Goal: Task Accomplishment & Management: Use online tool/utility

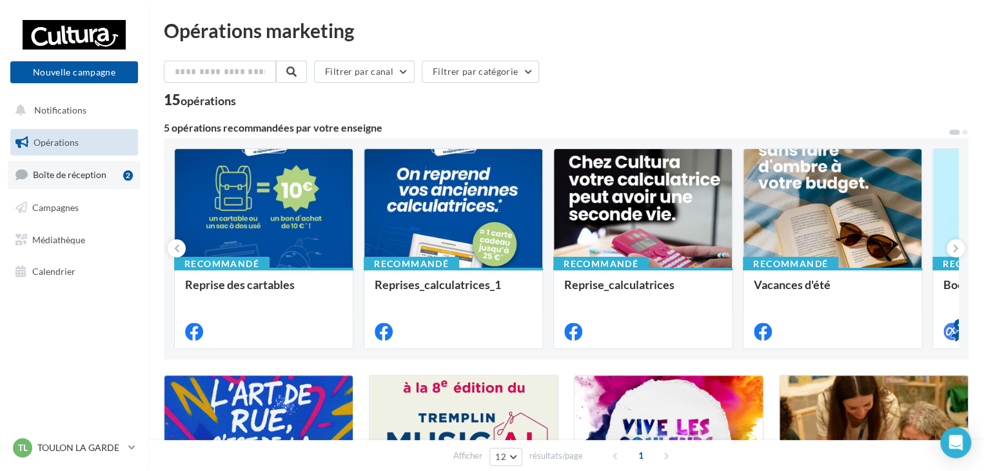
click at [99, 181] on link "Boîte de réception 2" at bounding box center [74, 175] width 133 height 28
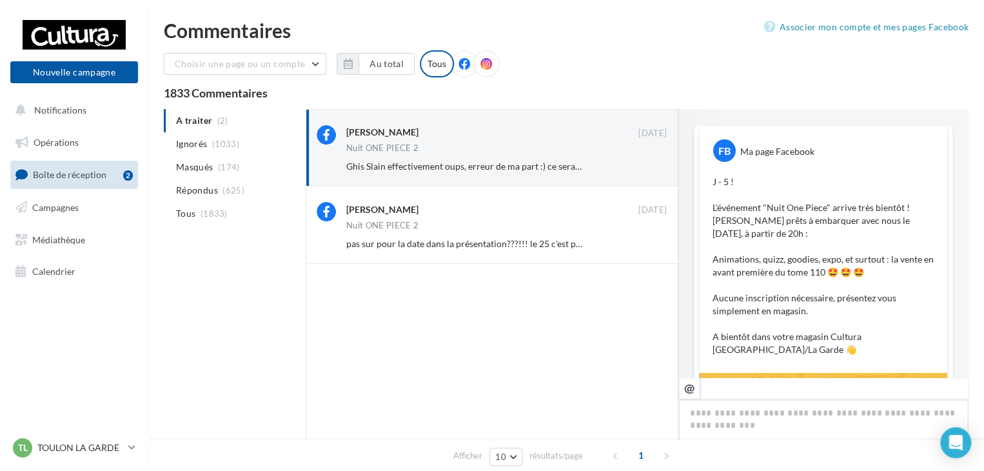
scroll to position [552, 0]
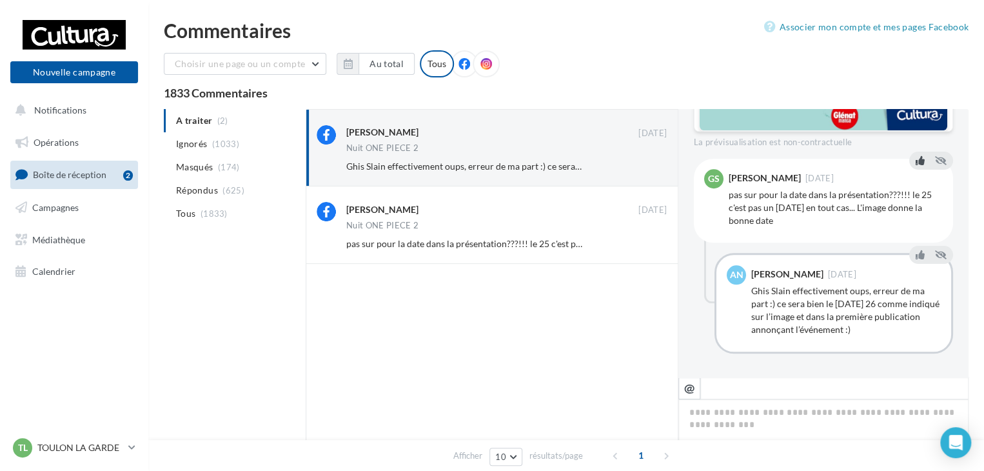
click at [916, 160] on icon at bounding box center [920, 159] width 9 height 9
click at [916, 257] on icon at bounding box center [920, 254] width 9 height 9
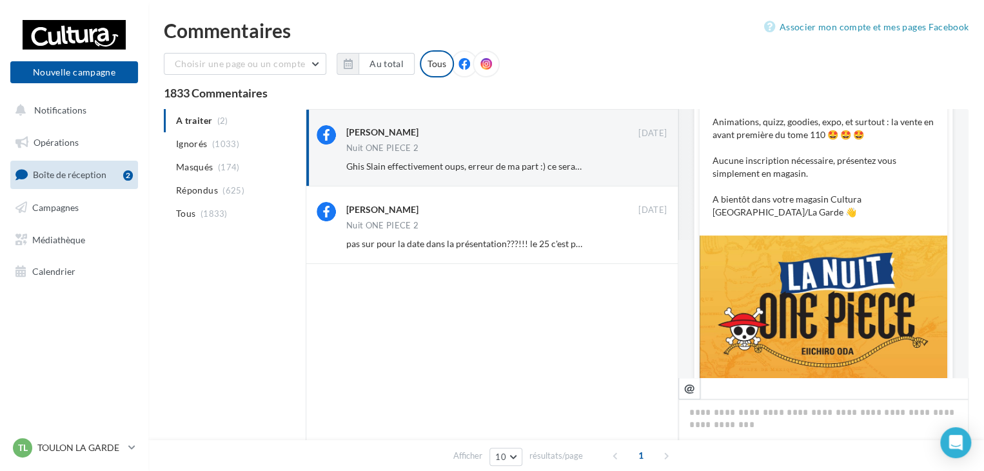
scroll to position [0, 0]
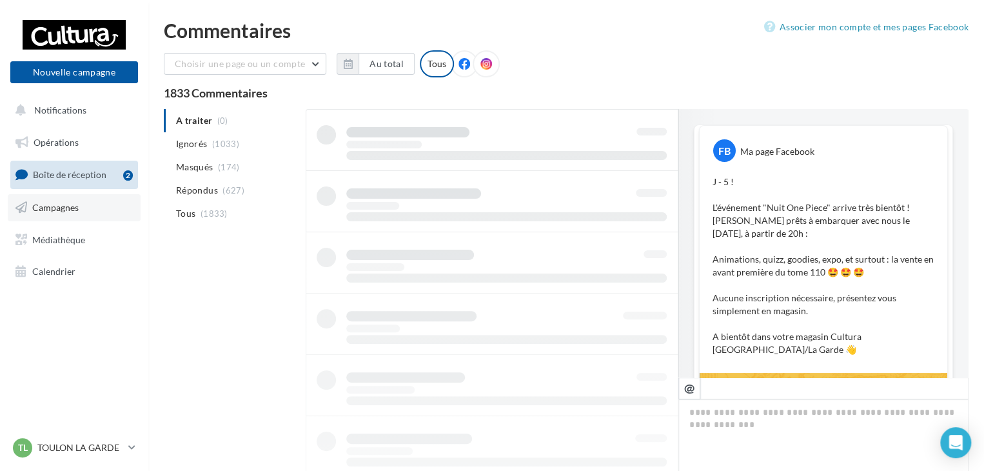
click at [66, 204] on span "Campagnes" at bounding box center [55, 207] width 46 height 11
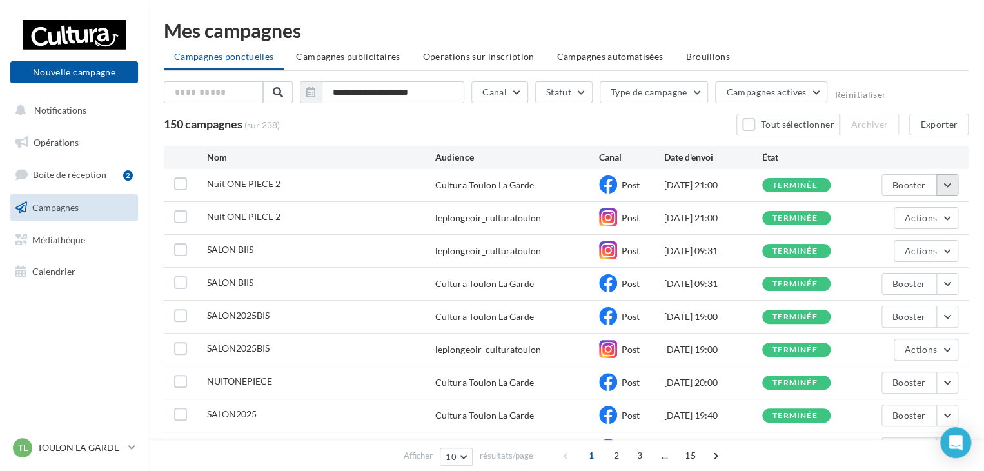
click at [947, 186] on button "button" at bounding box center [948, 185] width 22 height 22
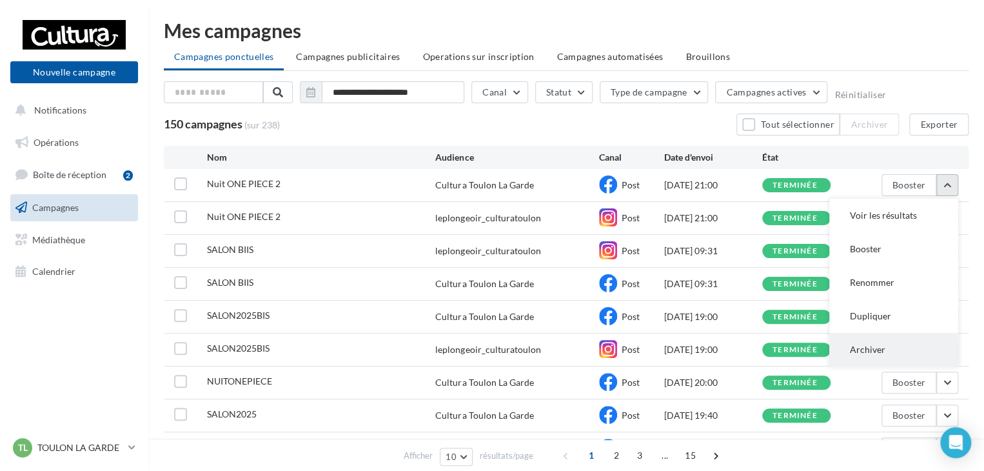
scroll to position [64, 0]
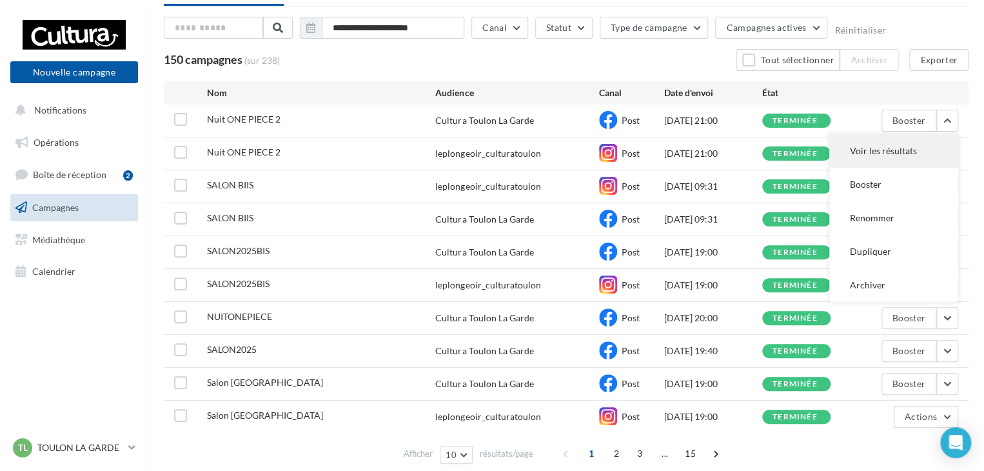
click at [854, 154] on button "Voir les résultats" at bounding box center [893, 151] width 129 height 34
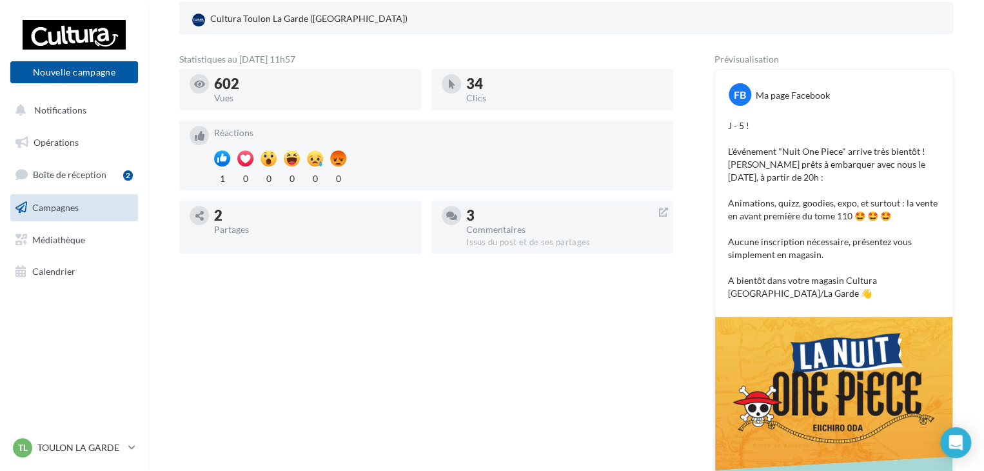
scroll to position [26, 0]
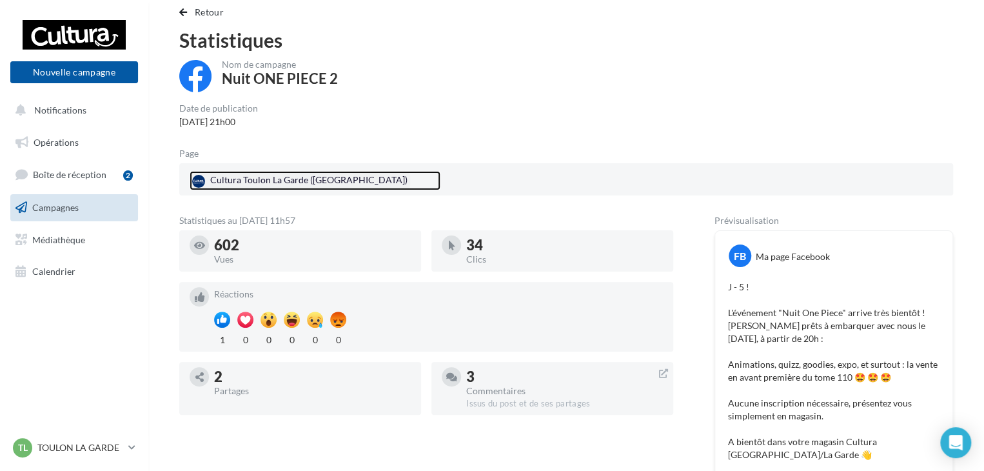
click at [277, 177] on div "Cultura Toulon La Garde (La Garde)" at bounding box center [300, 180] width 221 height 19
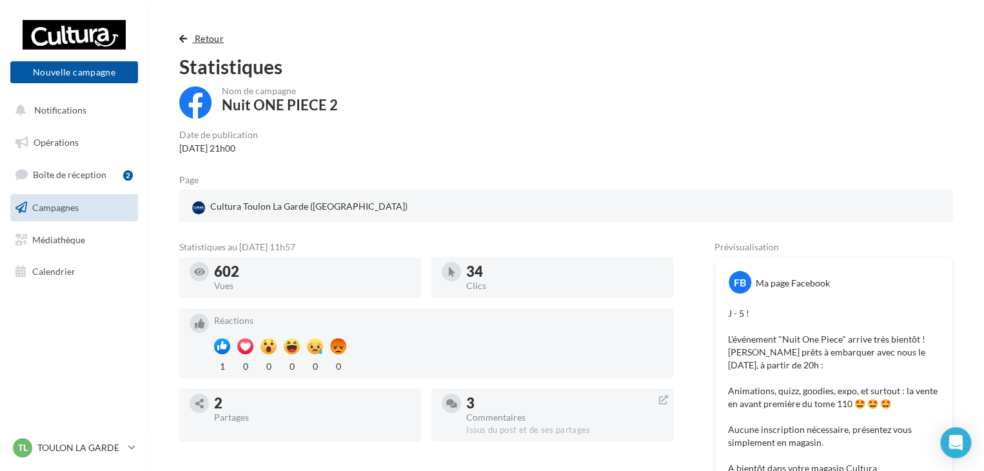
click at [186, 35] on span "button" at bounding box center [183, 38] width 8 height 9
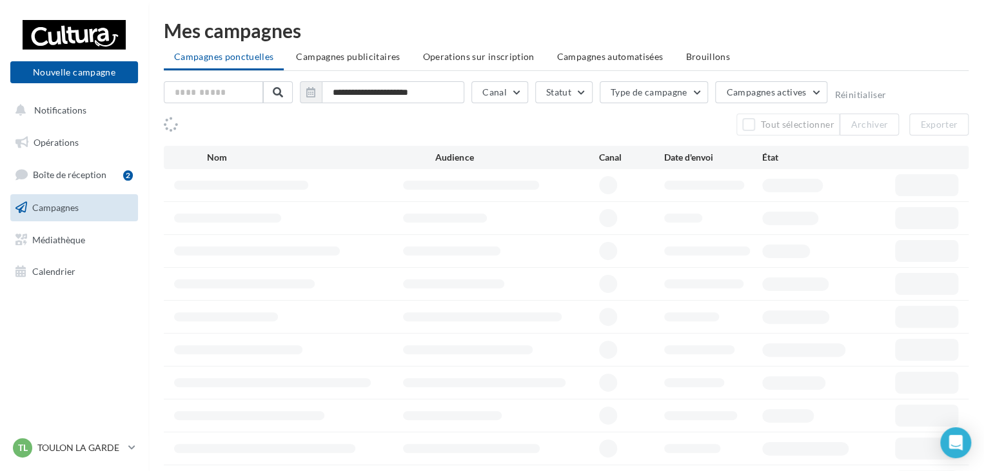
scroll to position [64, 0]
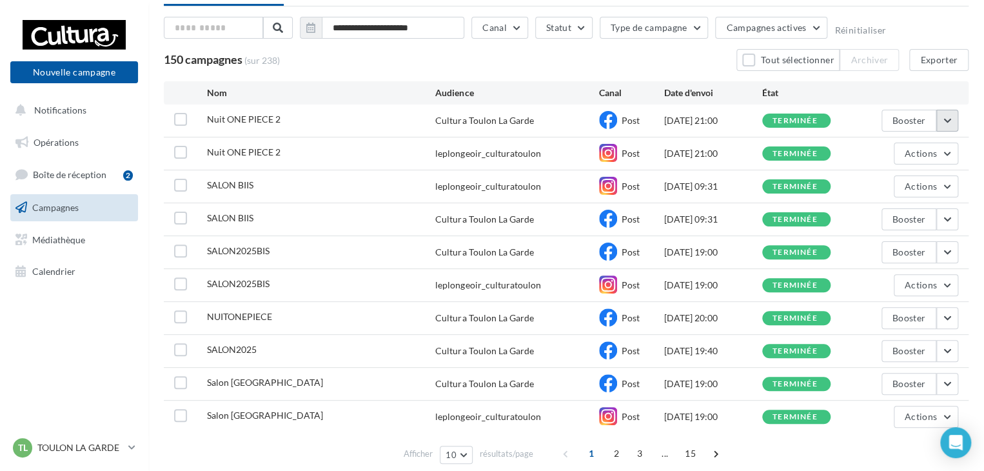
click at [946, 122] on button "button" at bounding box center [948, 121] width 22 height 22
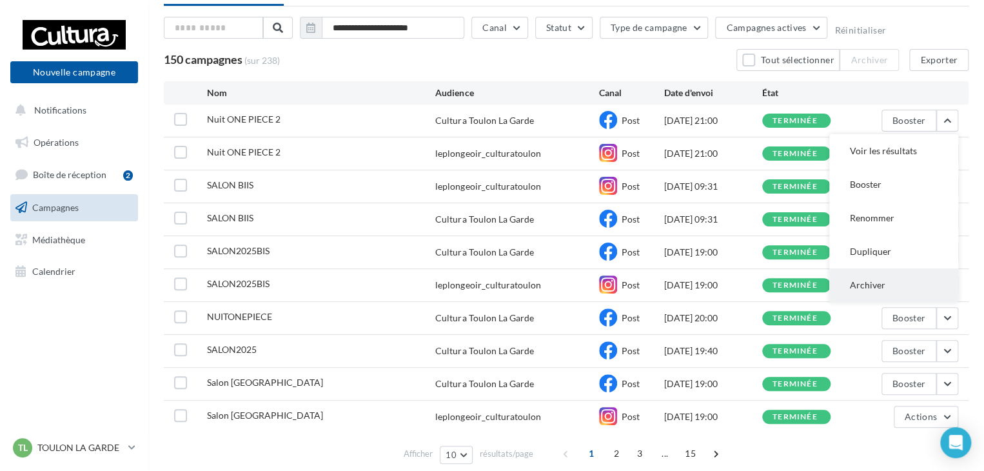
click at [890, 276] on button "Archiver" at bounding box center [893, 285] width 129 height 34
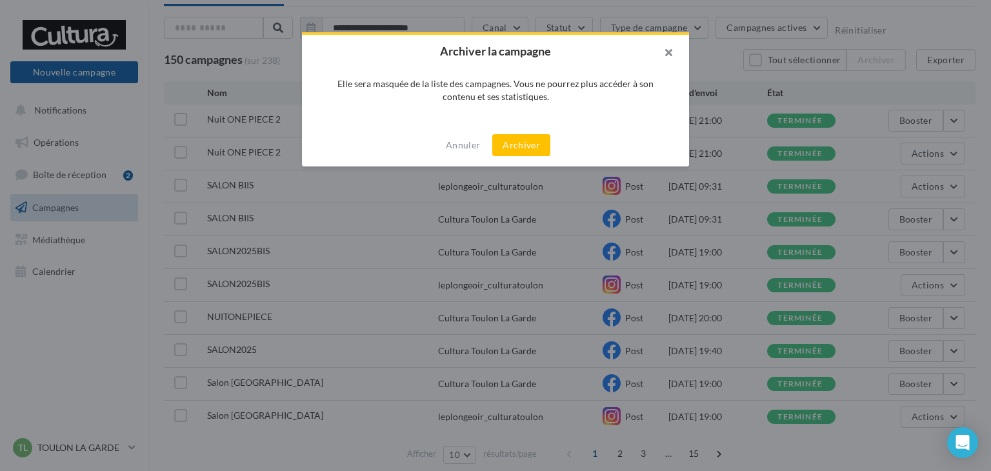
click at [669, 52] on button "button" at bounding box center [663, 54] width 52 height 39
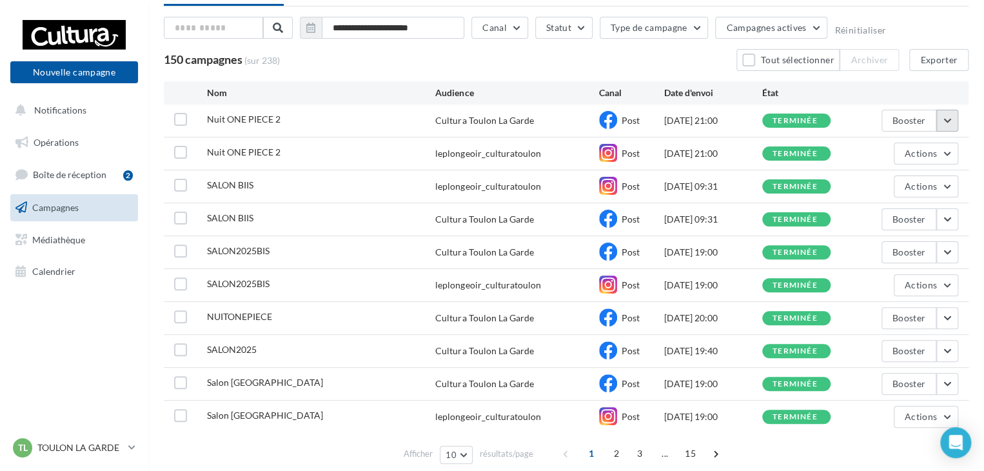
click at [952, 119] on button "button" at bounding box center [948, 121] width 22 height 22
click at [558, 158] on div "leplongeoir_culturatoulon" at bounding box center [516, 153] width 163 height 13
click at [949, 155] on button "Actions" at bounding box center [926, 154] width 64 height 22
click at [924, 174] on button "Voir les résultats" at bounding box center [893, 184] width 129 height 34
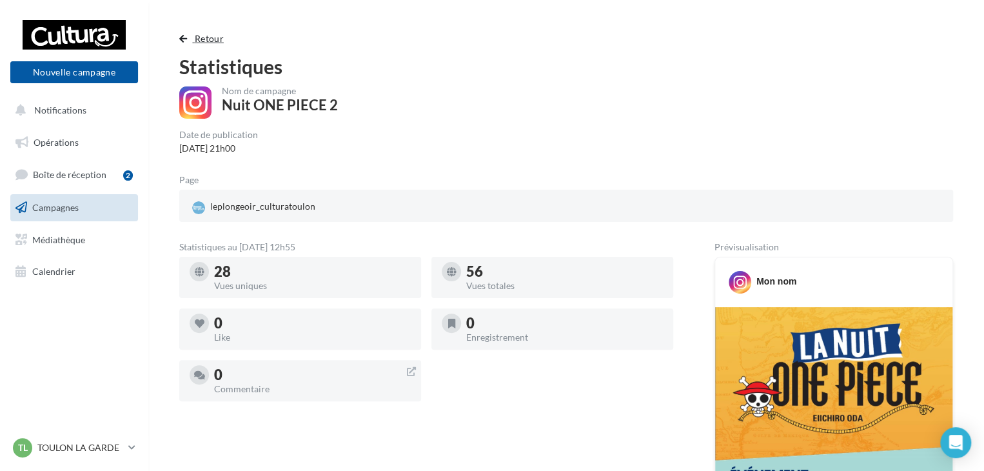
click at [186, 39] on span "button" at bounding box center [183, 38] width 8 height 9
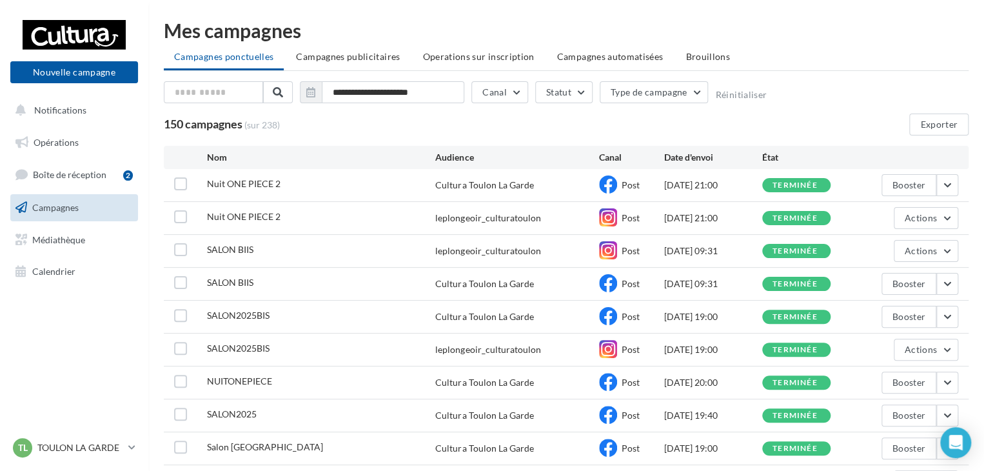
scroll to position [64, 0]
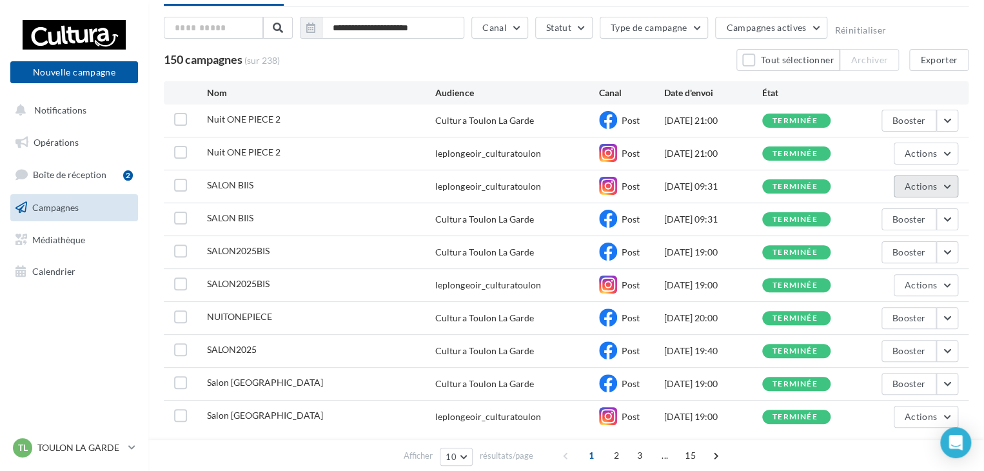
click at [955, 185] on button "Actions" at bounding box center [926, 186] width 64 height 22
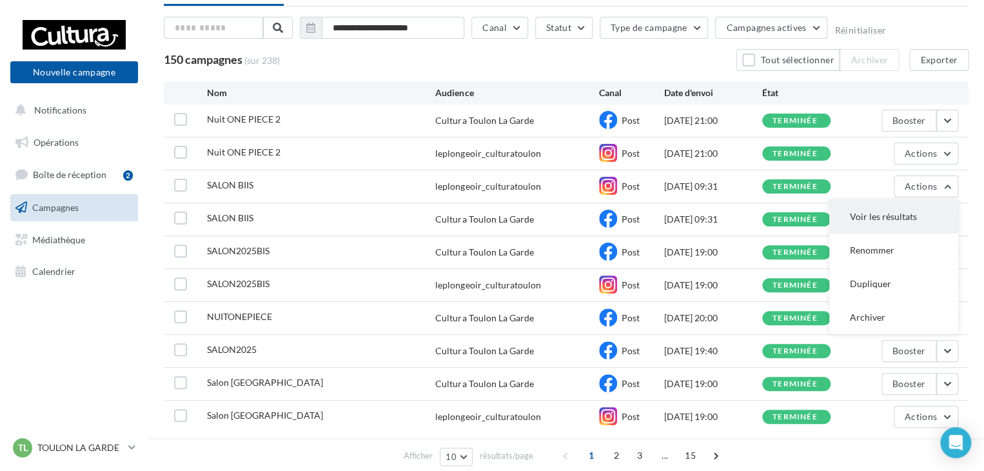
click at [920, 212] on button "Voir les résultats" at bounding box center [893, 217] width 129 height 34
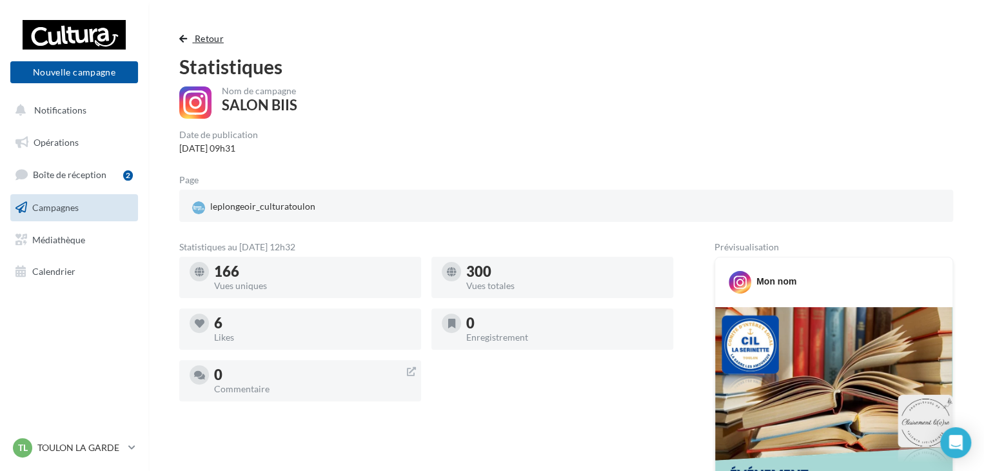
click at [222, 39] on span "Retour" at bounding box center [209, 38] width 29 height 11
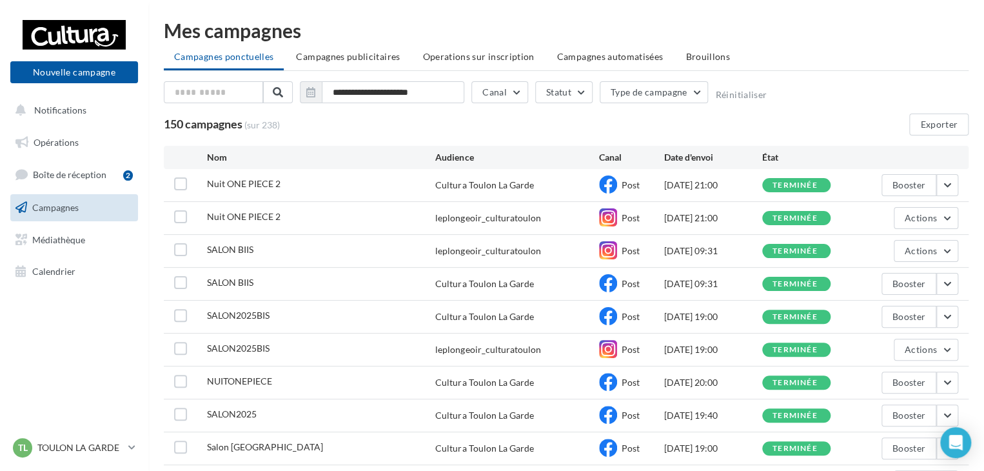
scroll to position [64, 0]
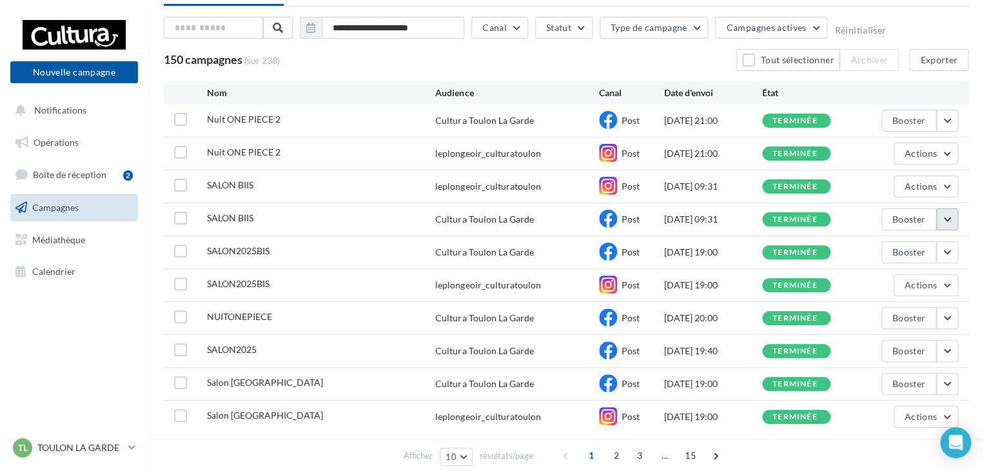
click at [947, 219] on button "button" at bounding box center [948, 219] width 22 height 22
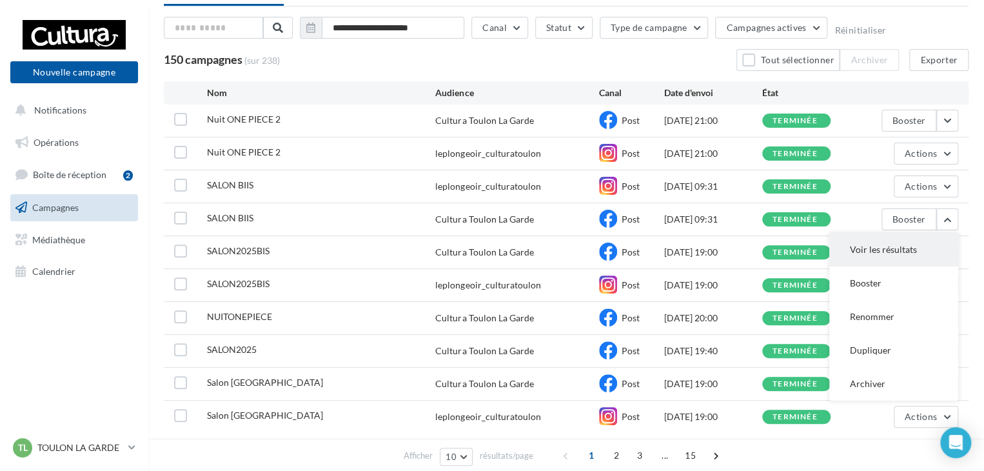
click at [918, 241] on button "Voir les résultats" at bounding box center [893, 250] width 129 height 34
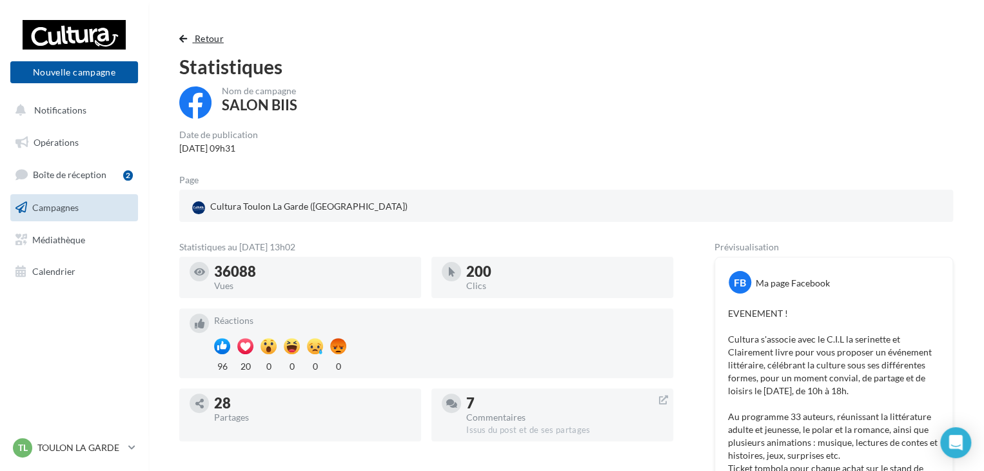
click at [193, 37] on button "Retour" at bounding box center [204, 38] width 50 height 15
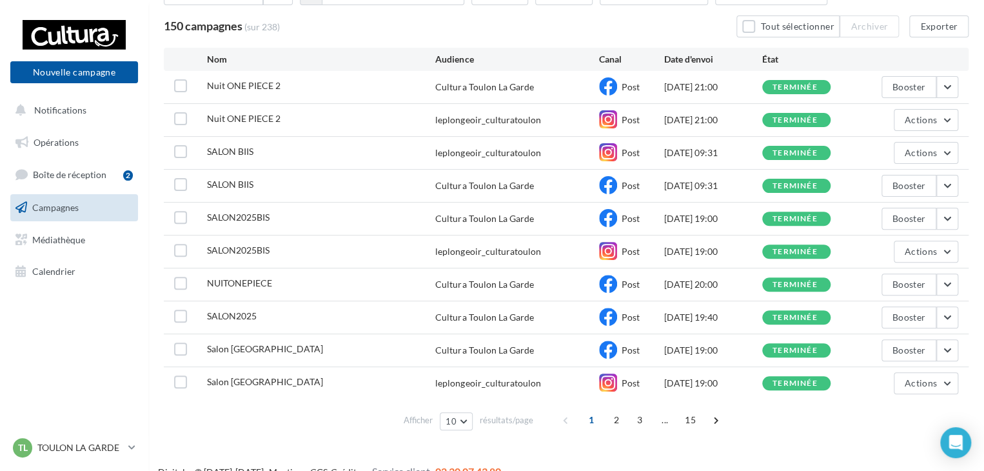
scroll to position [116, 0]
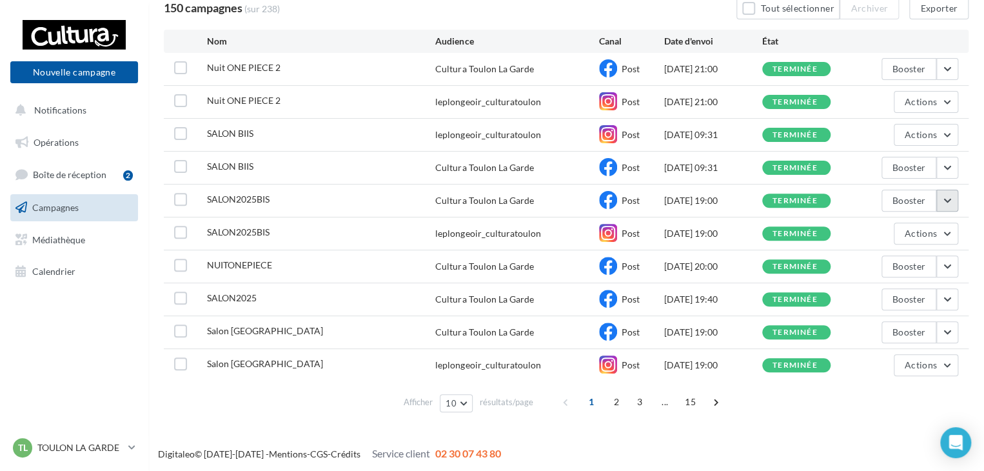
click at [955, 199] on button "button" at bounding box center [948, 201] width 22 height 22
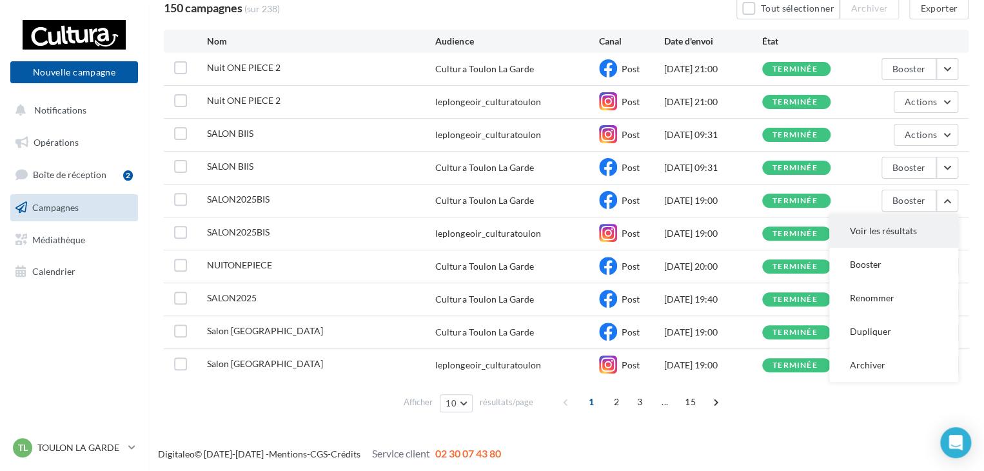
click at [909, 233] on button "Voir les résultats" at bounding box center [893, 231] width 129 height 34
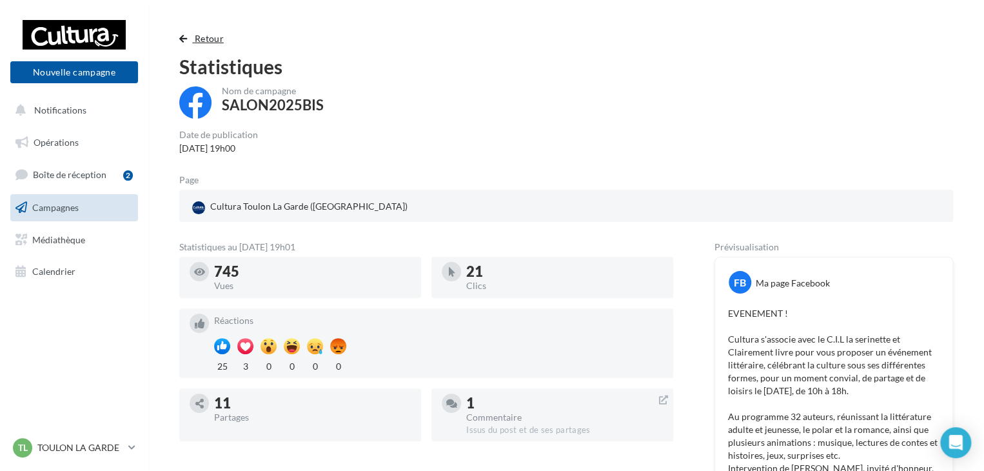
click at [201, 37] on span "Retour" at bounding box center [209, 38] width 29 height 11
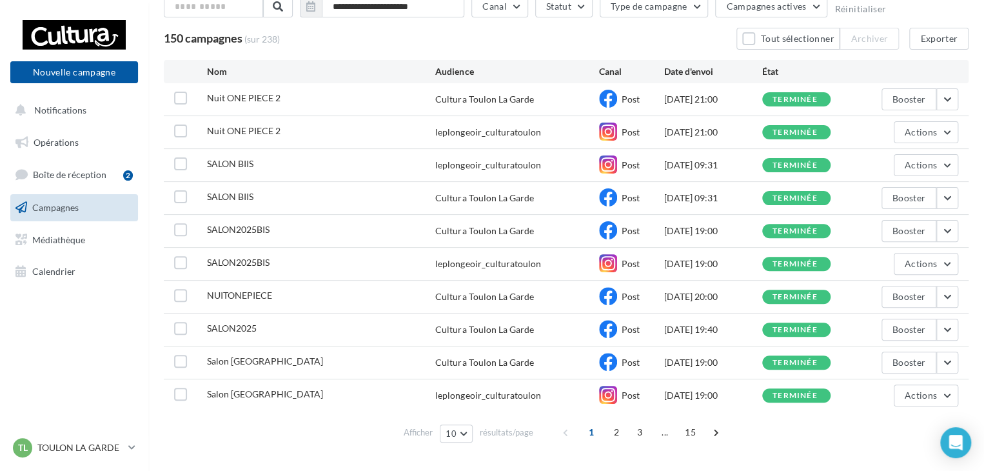
scroll to position [116, 0]
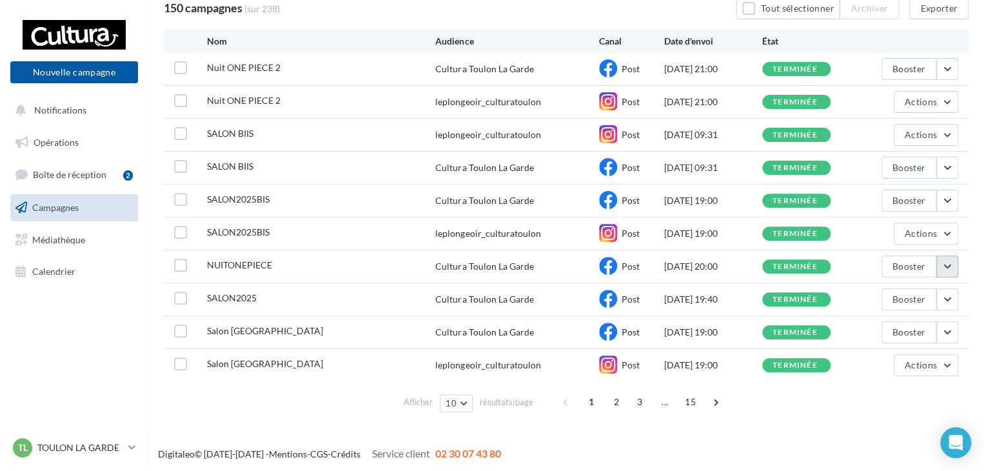
click at [949, 272] on button "button" at bounding box center [948, 266] width 22 height 22
click at [897, 290] on button "Voir les résultats" at bounding box center [893, 297] width 129 height 34
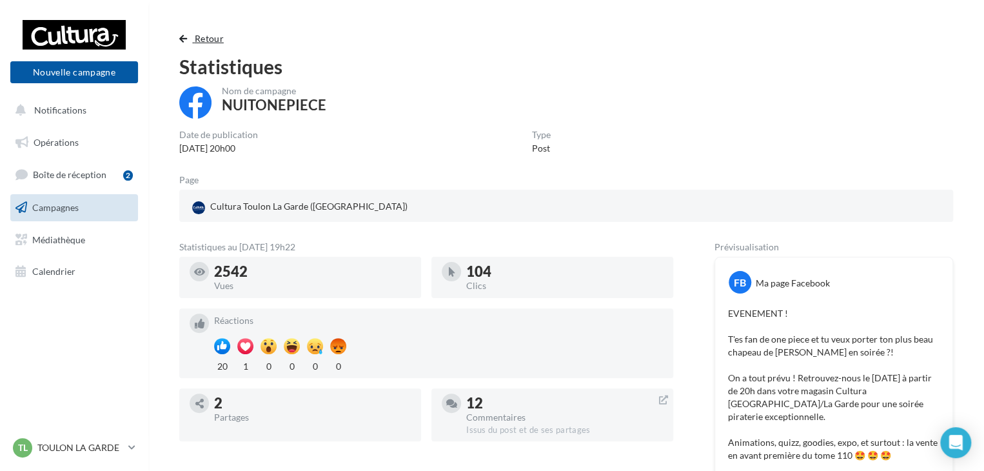
click at [198, 42] on span "Retour" at bounding box center [209, 38] width 29 height 11
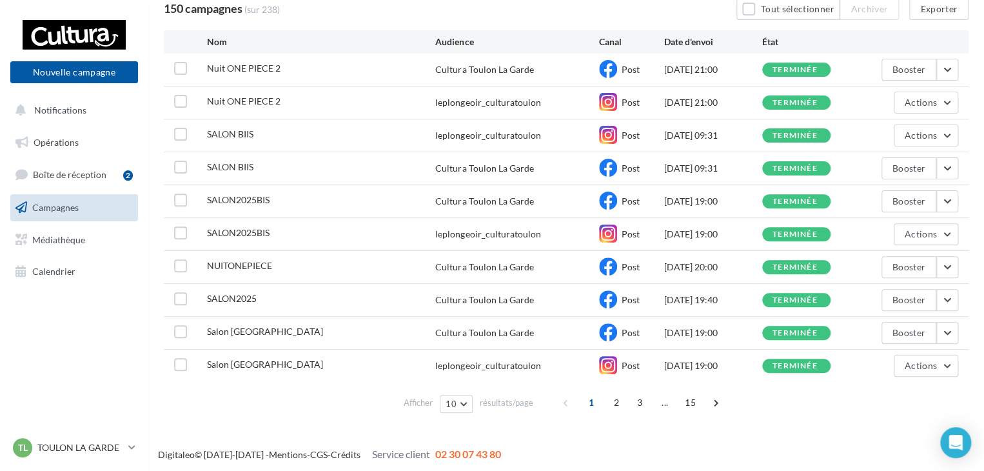
scroll to position [116, 0]
click at [944, 302] on button "button" at bounding box center [948, 299] width 22 height 22
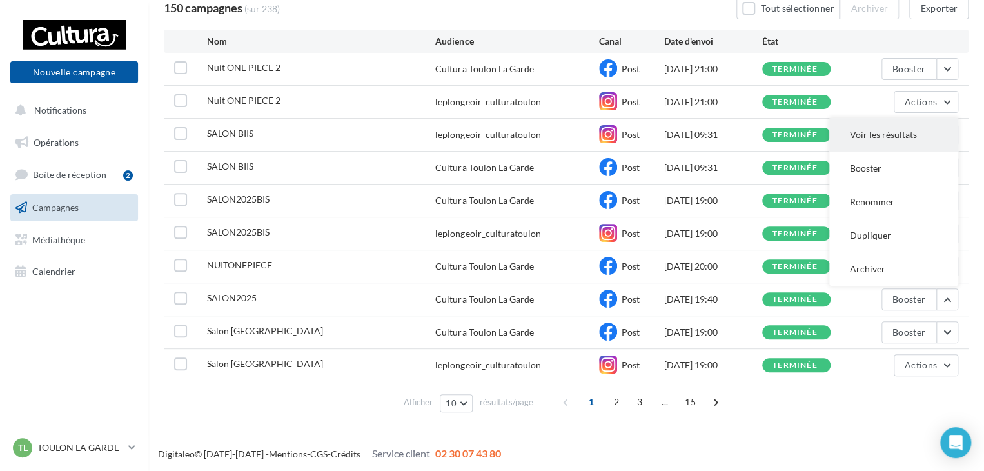
click at [880, 130] on button "Voir les résultats" at bounding box center [893, 135] width 129 height 34
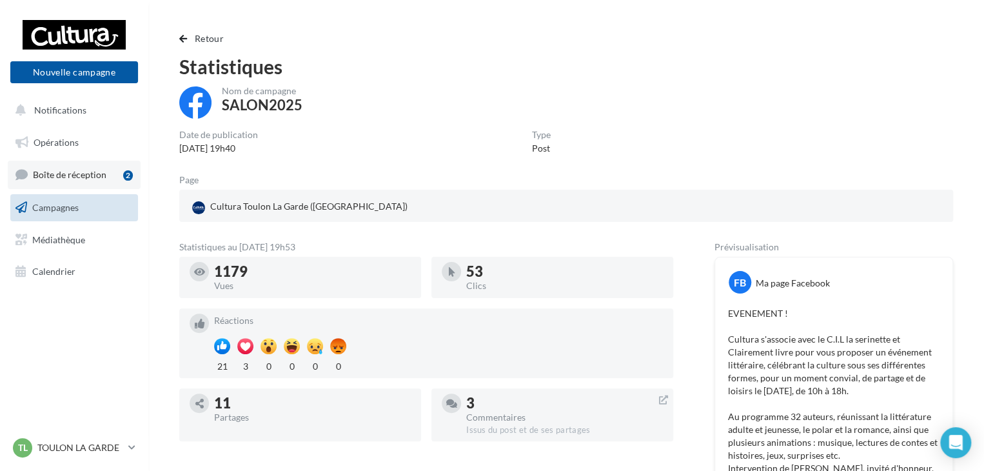
click at [101, 179] on span "Boîte de réception" at bounding box center [70, 174] width 74 height 11
